Goal: Information Seeking & Learning: Check status

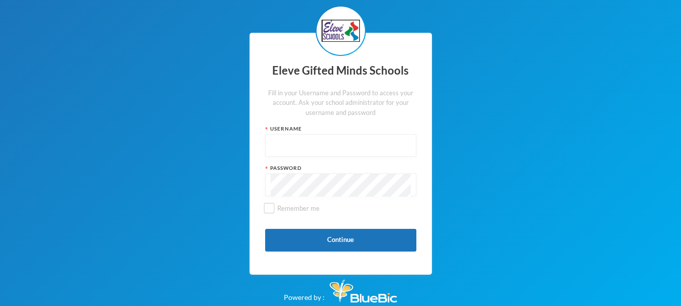
click at [293, 143] on input "text" at bounding box center [341, 146] width 140 height 23
type input "s0013"
click at [268, 210] on input "Remember me" at bounding box center [268, 208] width 11 height 11
checkbox input "true"
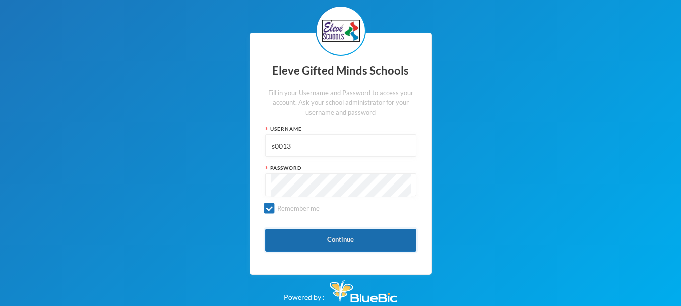
click at [285, 240] on button "Continue" at bounding box center [340, 240] width 151 height 23
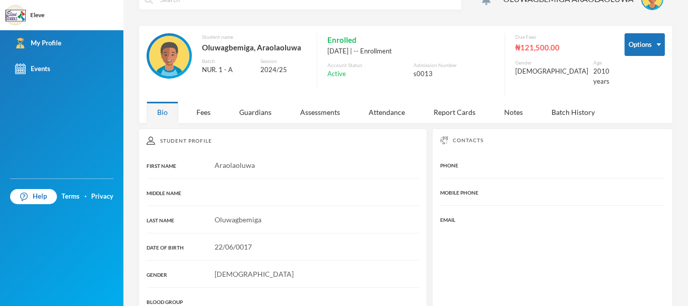
scroll to position [15, 0]
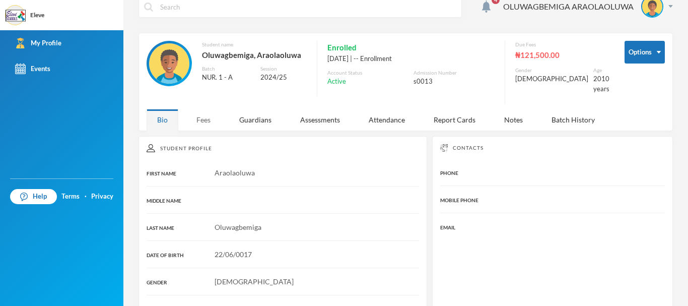
click at [199, 117] on div "Fees" at bounding box center [203, 120] width 35 height 22
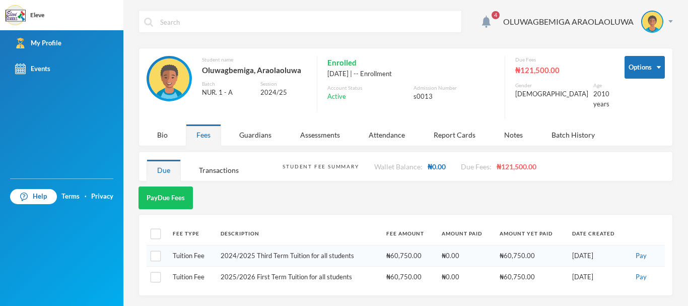
scroll to position [0, 0]
click at [247, 128] on div "Guardians" at bounding box center [255, 135] width 53 height 22
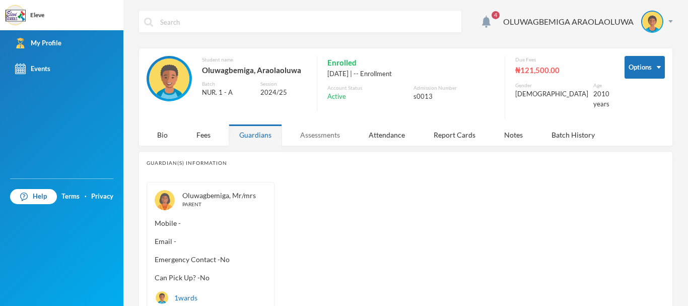
click at [312, 130] on div "Assessments" at bounding box center [320, 135] width 61 height 22
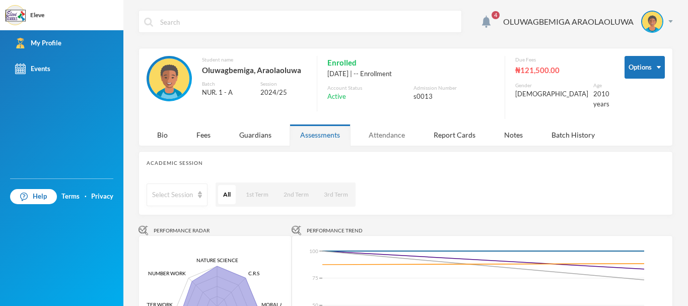
click at [386, 124] on div "Attendance" at bounding box center [386, 135] width 57 height 22
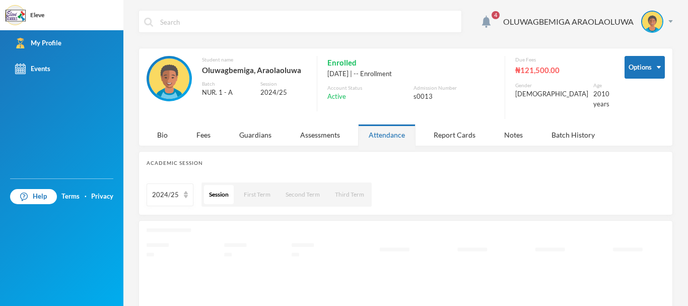
click at [386, 124] on div "Attendance" at bounding box center [386, 135] width 57 height 22
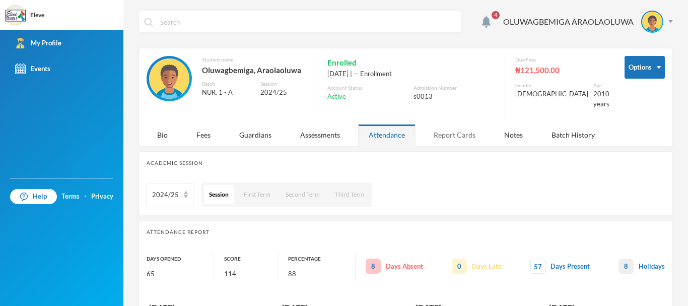
click at [457, 124] on div "Report Cards" at bounding box center [454, 135] width 63 height 22
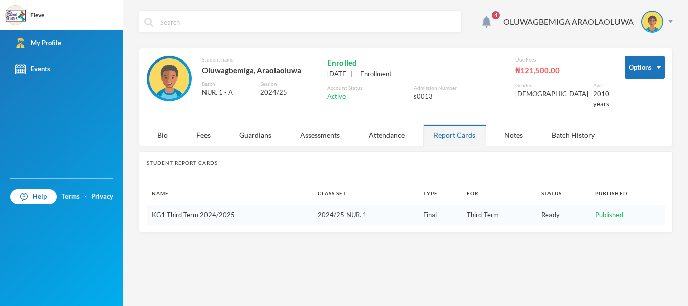
click at [205, 211] on link "KG1 Third Term 2024/2025" at bounding box center [193, 215] width 83 height 8
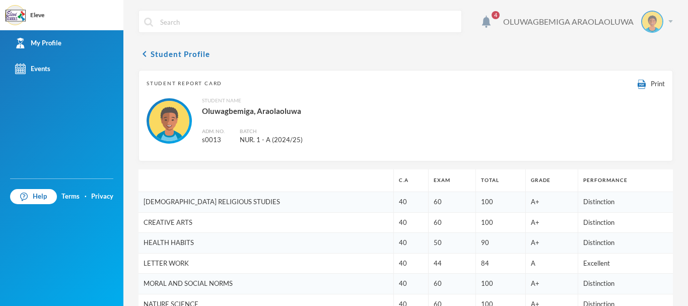
click at [663, 15] on div "OLUWAGBEMIGA ARAOLAOLUWA" at bounding box center [584, 22] width 177 height 22
click at [628, 75] on img "button" at bounding box center [626, 73] width 8 height 7
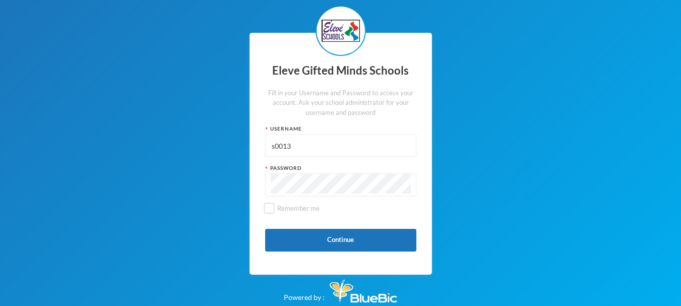
click at [337, 148] on input "s0013" at bounding box center [341, 146] width 140 height 23
type input "s0015"
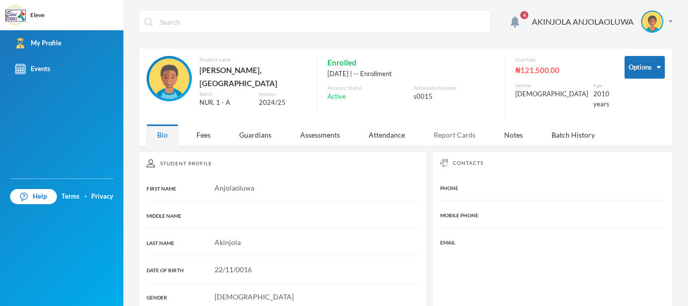
click at [455, 133] on div "Report Cards" at bounding box center [454, 135] width 63 height 22
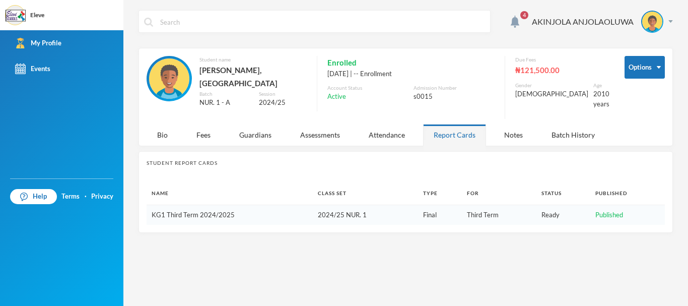
click at [202, 211] on link "KG1 Third Term 2024/2025" at bounding box center [193, 215] width 83 height 8
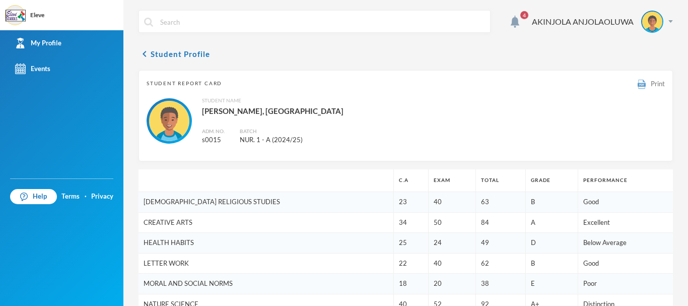
click at [638, 82] on img at bounding box center [642, 85] width 8 height 10
click at [591, 17] on div "AKINJOLA ANJOLAOLUWA" at bounding box center [583, 22] width 102 height 12
click at [631, 74] on button "Logout" at bounding box center [637, 73] width 45 height 15
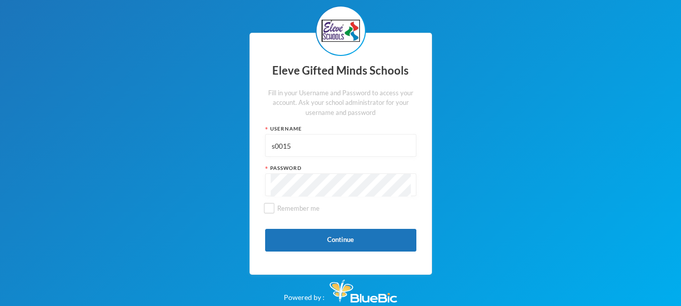
click at [306, 146] on input "s0015" at bounding box center [341, 146] width 140 height 23
type input "s0013"
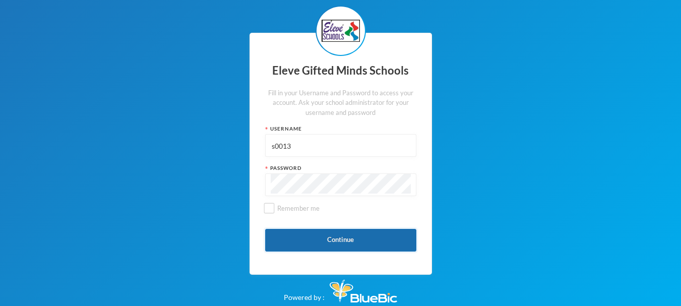
click at [322, 238] on button "Continue" at bounding box center [340, 240] width 151 height 23
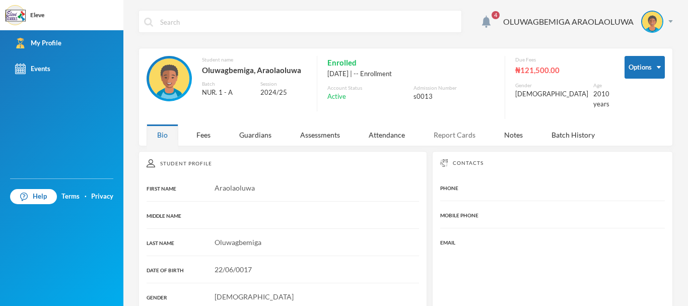
click at [457, 127] on div "Report Cards" at bounding box center [454, 135] width 63 height 22
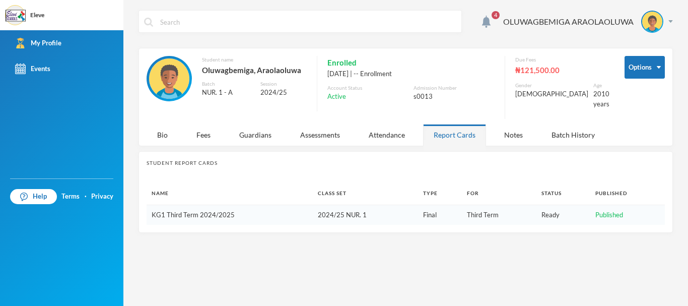
click at [168, 211] on link "KG1 Third Term 2024/2025" at bounding box center [193, 215] width 83 height 8
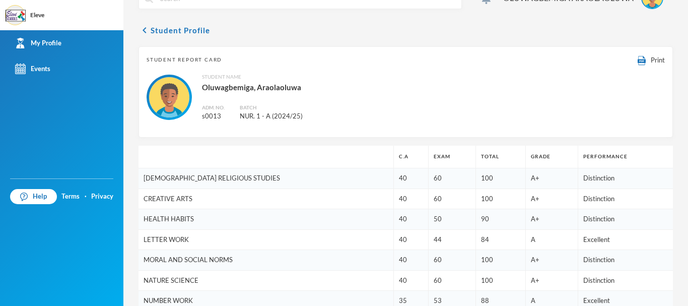
scroll to position [11, 0]
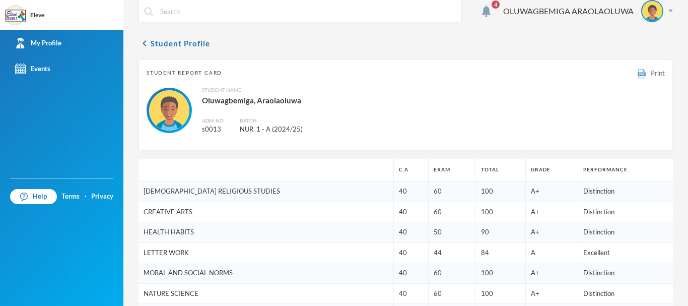
click at [653, 74] on span "Print" at bounding box center [658, 73] width 14 height 8
click at [656, 8] on div "OLUWAGBEMIGA ARAOLAOLUWA" at bounding box center [584, 11] width 177 height 22
click at [627, 63] on img "button" at bounding box center [626, 62] width 8 height 7
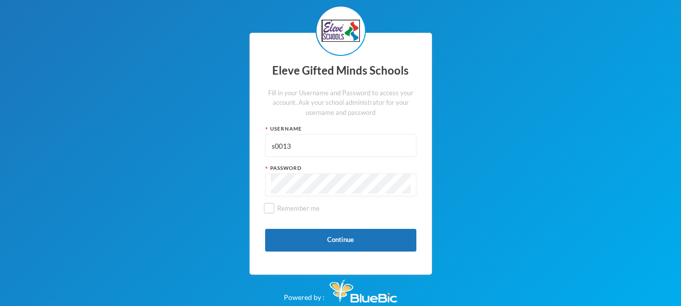
click at [343, 151] on input "s0013" at bounding box center [341, 146] width 140 height 23
type input "s0058"
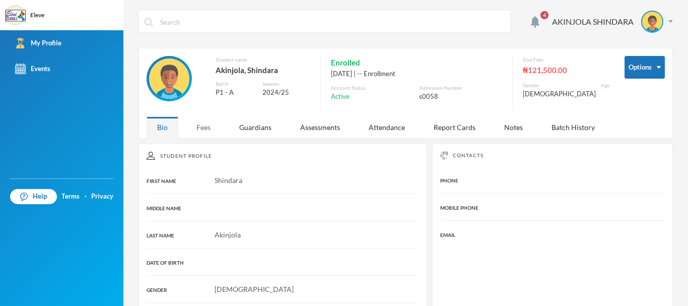
click at [203, 127] on div "Fees" at bounding box center [203, 127] width 35 height 22
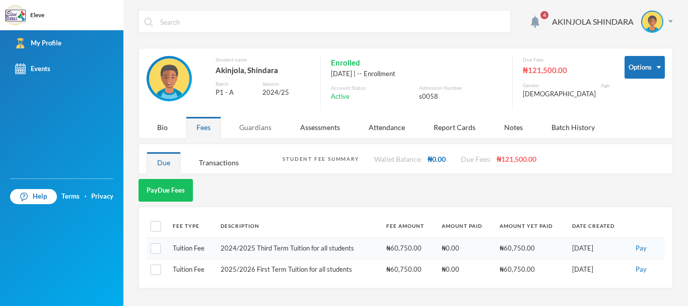
click at [245, 127] on div "Guardians" at bounding box center [255, 127] width 53 height 22
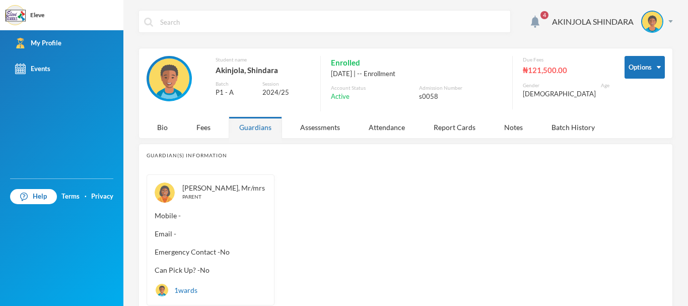
scroll to position [42, 0]
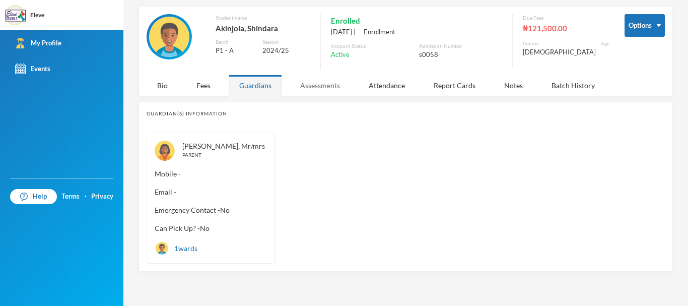
click at [323, 83] on div "Assessments" at bounding box center [320, 86] width 61 height 22
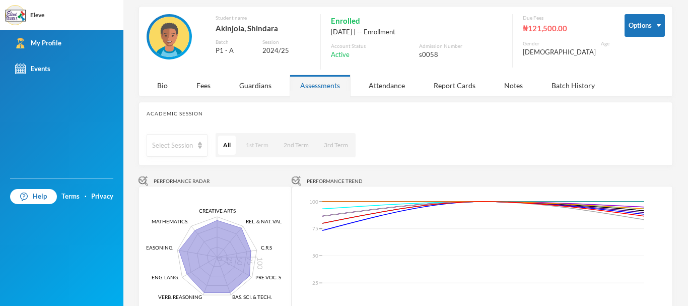
click at [259, 144] on button "1st Term" at bounding box center [257, 145] width 33 height 19
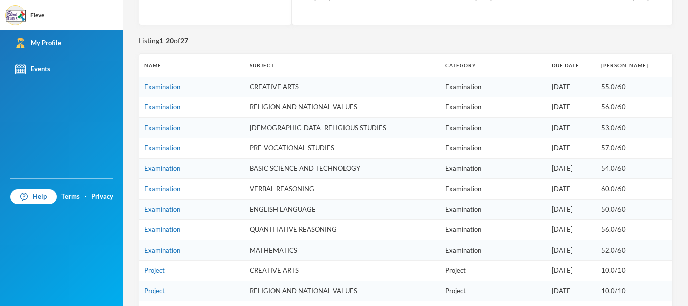
scroll to position [366, 0]
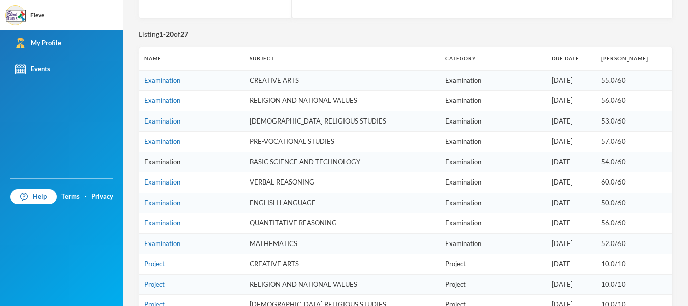
click at [165, 159] on link "Examination" at bounding box center [162, 162] width 36 height 8
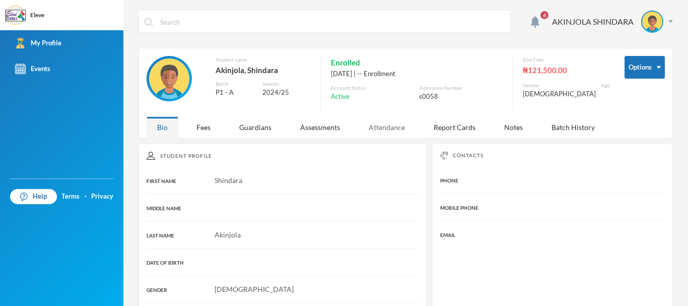
click at [381, 133] on div "Attendance" at bounding box center [386, 127] width 57 height 22
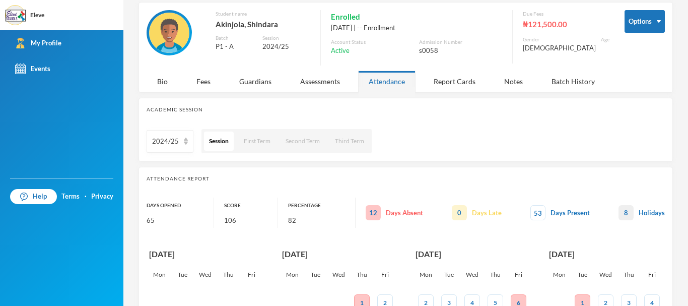
scroll to position [42, 0]
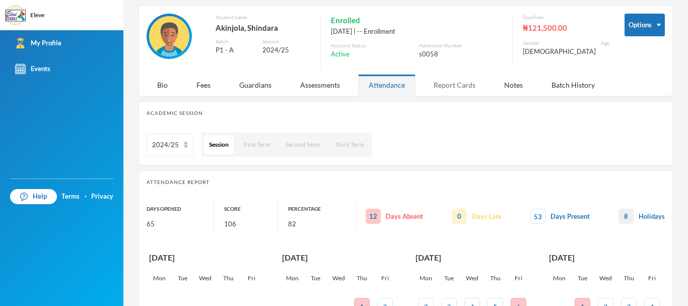
click at [462, 85] on div "Report Cards" at bounding box center [454, 85] width 63 height 22
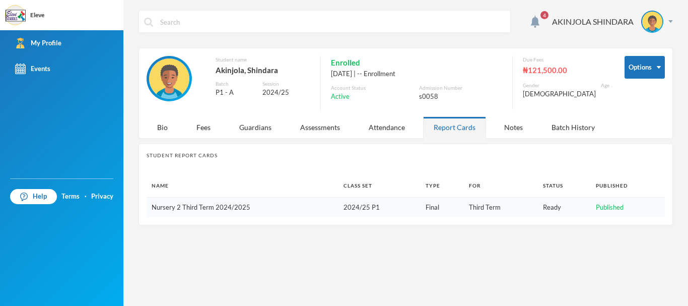
click at [183, 206] on link "Nursery 2 Third Term 2024/2025" at bounding box center [201, 207] width 99 height 8
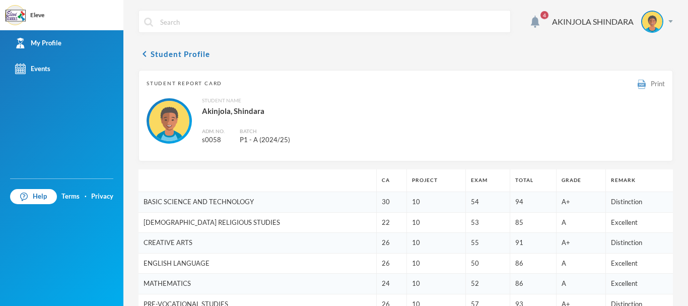
click at [642, 84] on div "Print" at bounding box center [651, 83] width 27 height 11
click at [418, 24] on input "text" at bounding box center [332, 22] width 346 height 23
click at [537, 19] on span "4" at bounding box center [545, 15] width 16 height 16
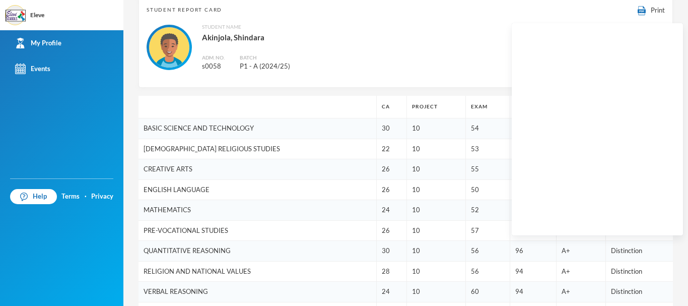
scroll to position [74, 0]
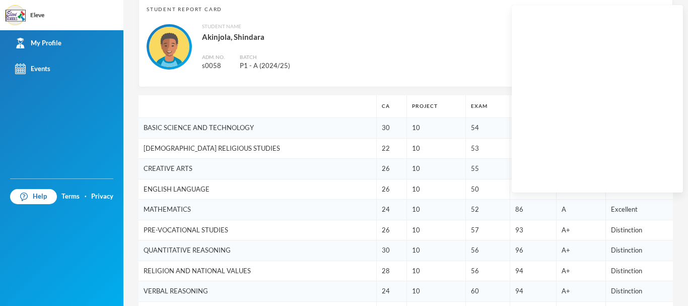
click at [460, 33] on div "Student Name [PERSON_NAME]. No. s0058 Batch P1 - A (2024/25)" at bounding box center [406, 47] width 518 height 48
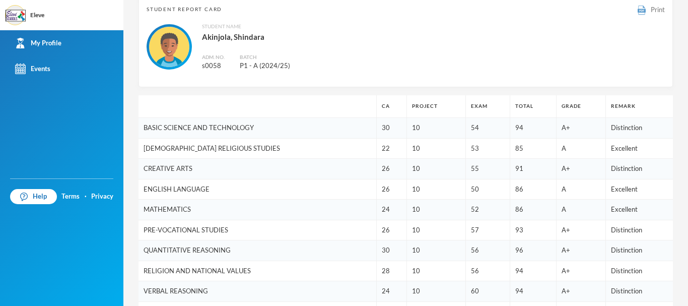
click at [650, 14] on div "Print" at bounding box center [651, 9] width 27 height 11
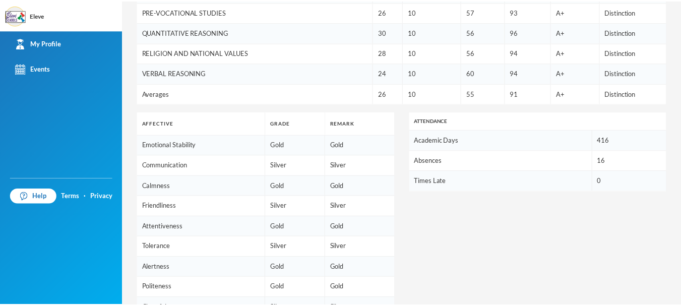
scroll to position [0, 0]
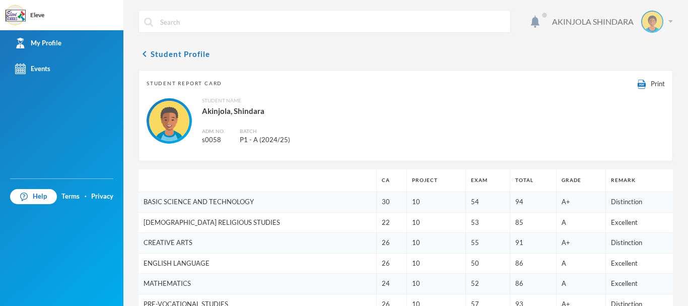
click at [559, 20] on div "AKINJOLA SHINDARA" at bounding box center [593, 22] width 82 height 12
click at [630, 72] on button "Logout" at bounding box center [637, 73] width 45 height 15
